Goal: Navigation & Orientation: Find specific page/section

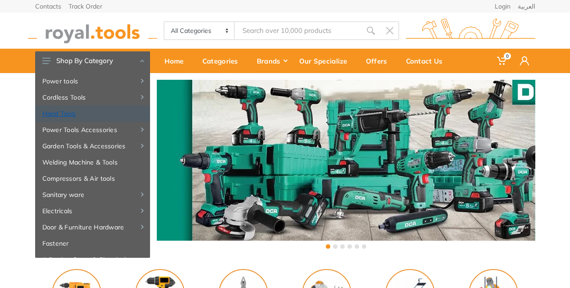
click at [54, 110] on link "Hand Tools" at bounding box center [92, 113] width 115 height 16
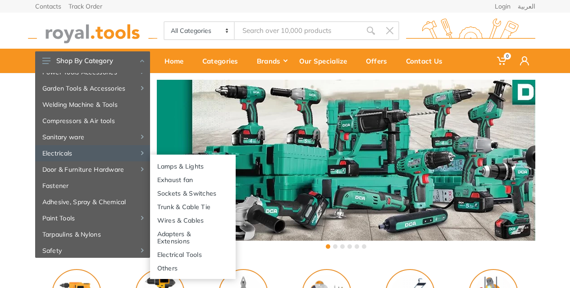
scroll to position [37, 0]
